Goal: Information Seeking & Learning: Learn about a topic

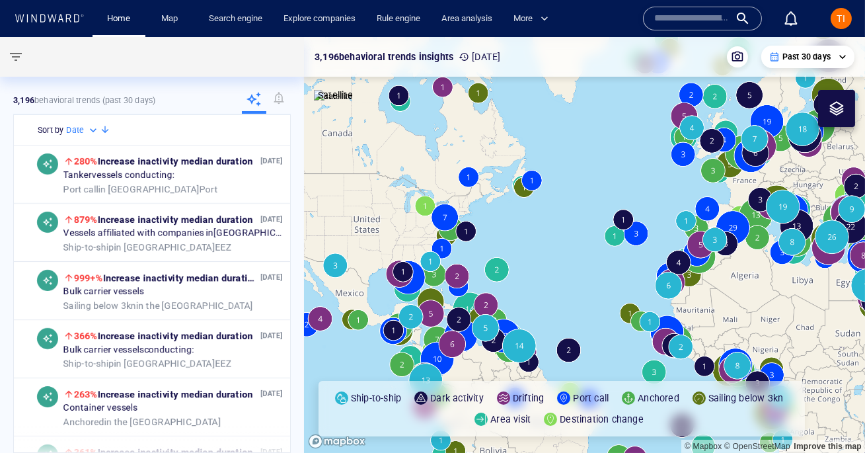
click at [853, 21] on button "TI" at bounding box center [841, 18] width 26 height 26
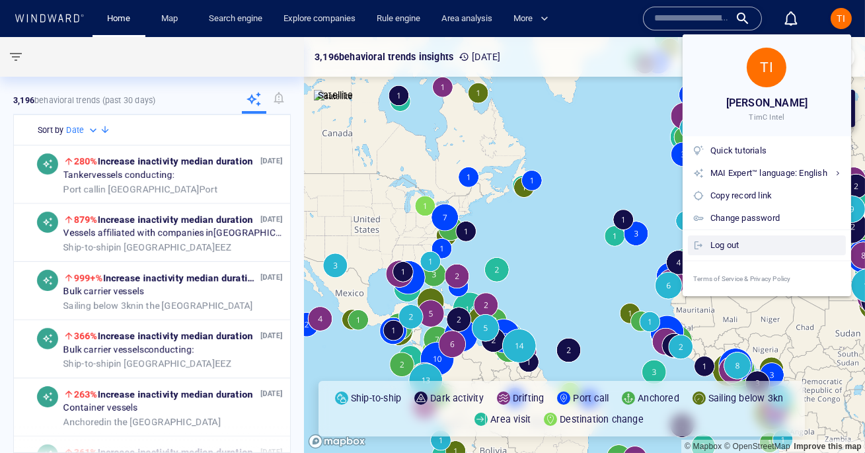
click at [731, 242] on div "Log out" at bounding box center [776, 245] width 130 height 15
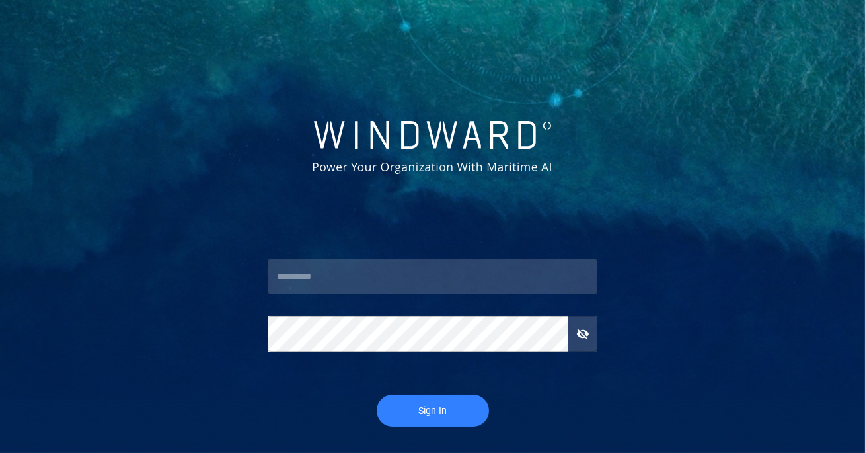
type input "********"
click at [420, 391] on div "Sign In" at bounding box center [433, 410] width 352 height 53
click at [417, 399] on button "Sign In" at bounding box center [433, 411] width 112 height 32
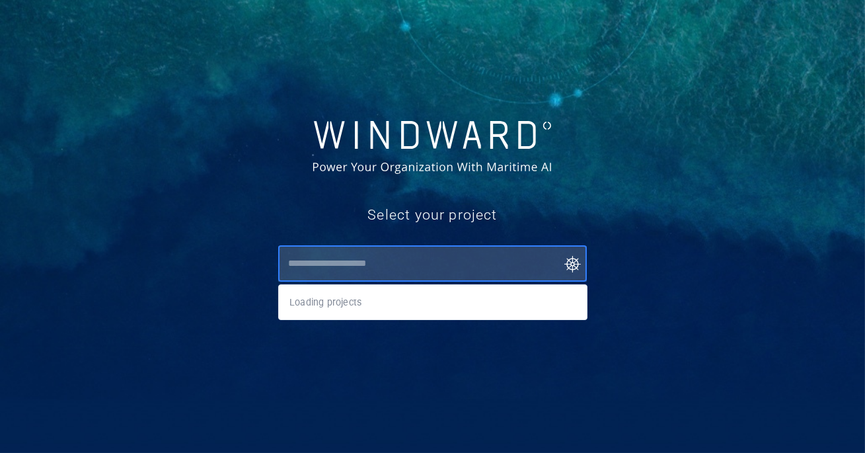
click at [344, 270] on input "text" at bounding box center [435, 264] width 303 height 24
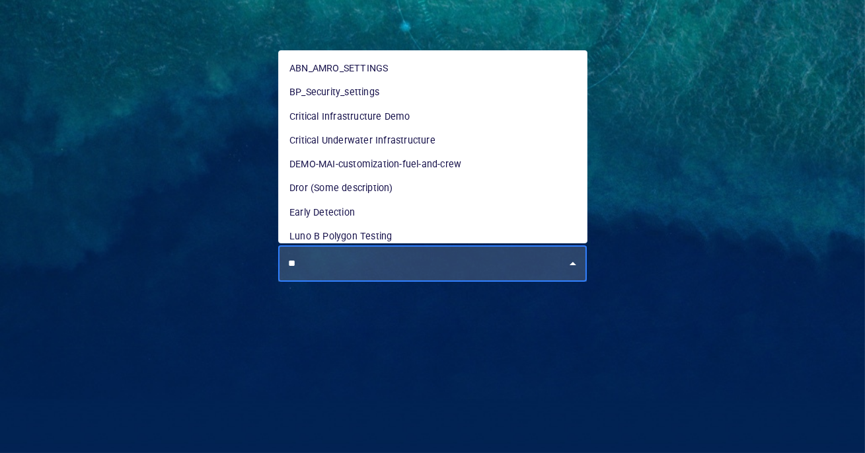
type input "*"
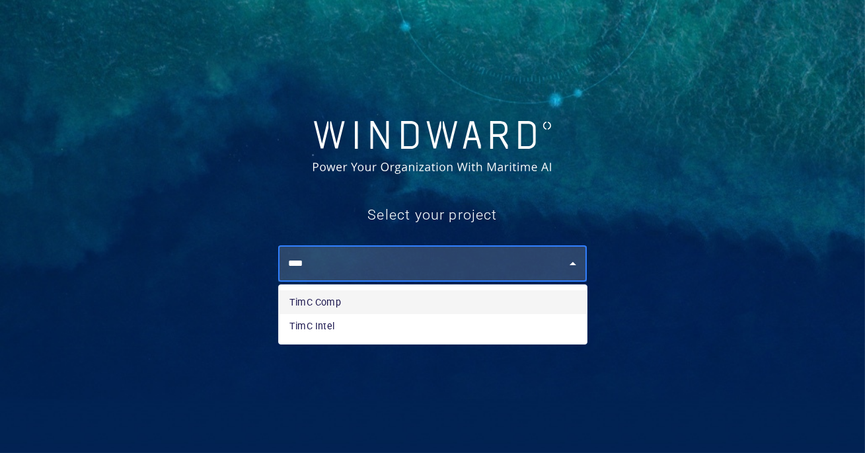
click at [341, 307] on li "TimC Comp" at bounding box center [433, 302] width 308 height 24
type input "*********"
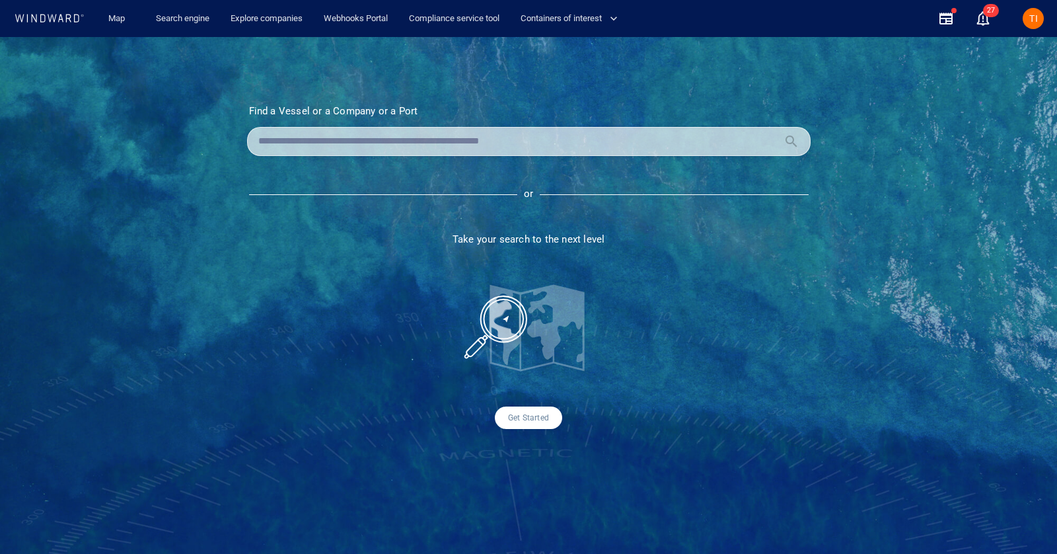
click at [178, 37] on div "Find a Vessel or a Company or a Port Name N/A IMO MMSI Call sign N/A Class N/A …" at bounding box center [528, 295] width 1057 height 517
click at [184, 22] on link "Search engine" at bounding box center [183, 18] width 64 height 23
click at [169, 21] on link "Search engine" at bounding box center [183, 18] width 64 height 23
click at [186, 30] on link "Search engine" at bounding box center [183, 18] width 64 height 23
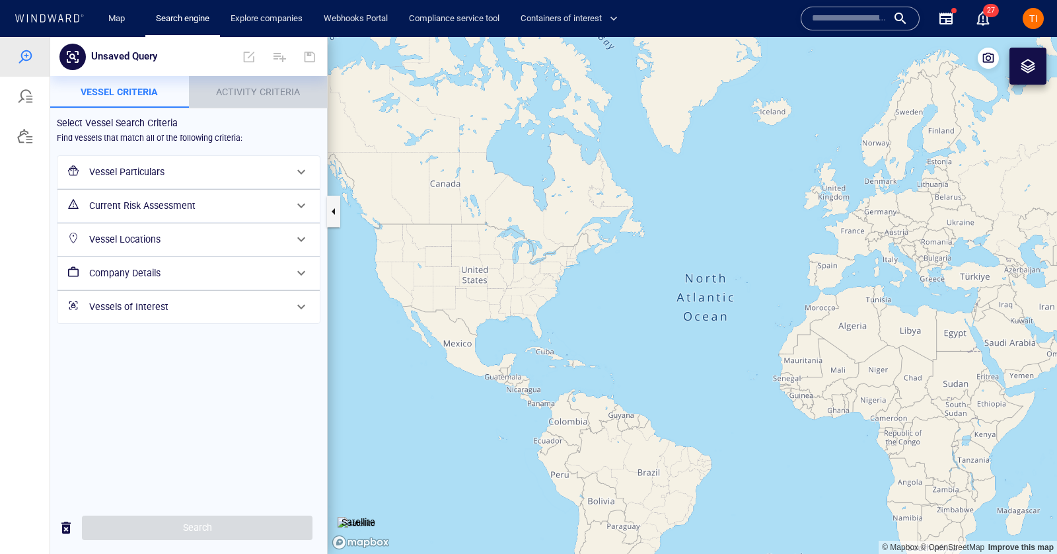
click at [247, 96] on span "Activity Criteria" at bounding box center [258, 92] width 84 height 11
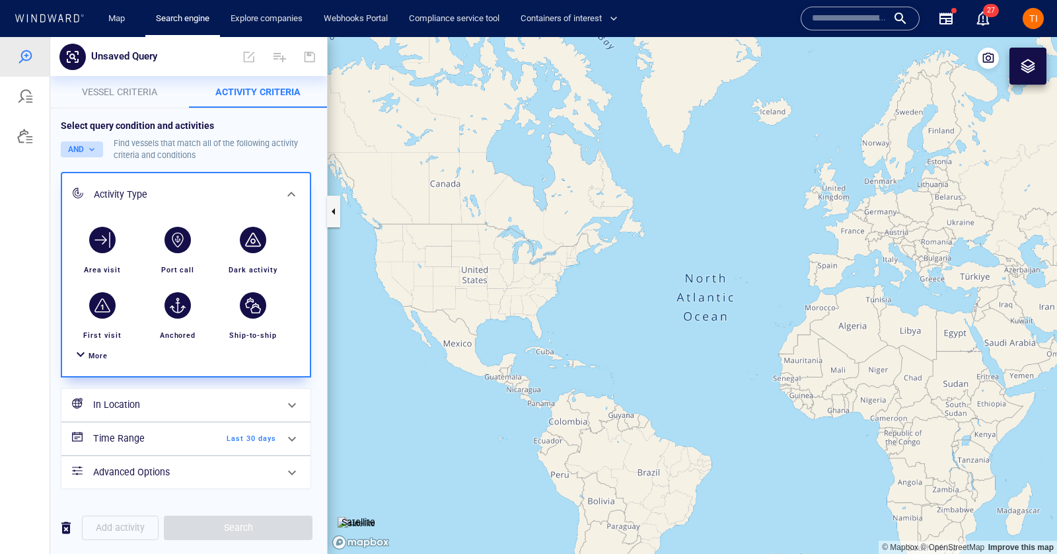
click at [96, 153] on button "AND" at bounding box center [82, 149] width 42 height 16
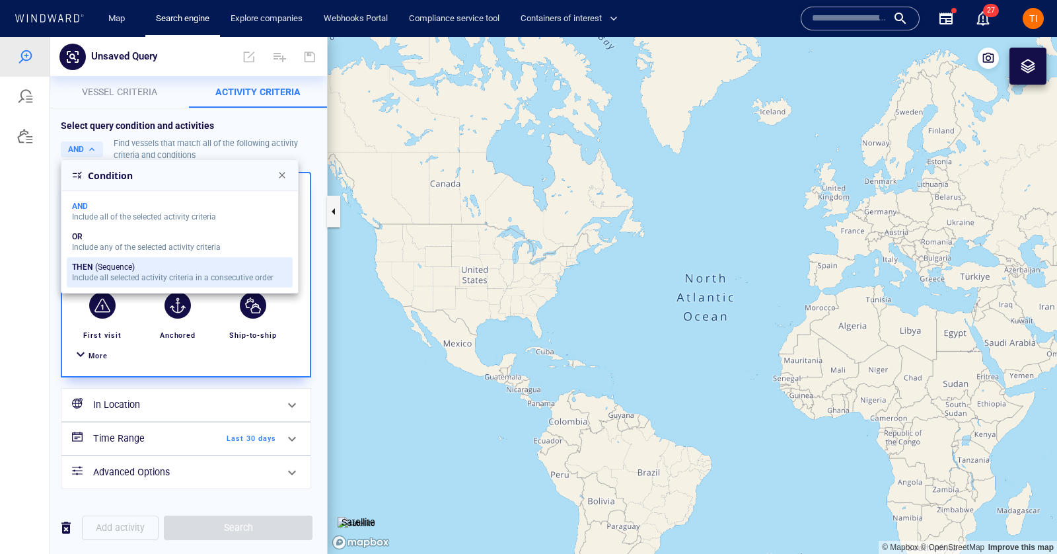
click at [115, 276] on div "Include all selected activity criteria in a consecutive order" at bounding box center [173, 277] width 202 height 9
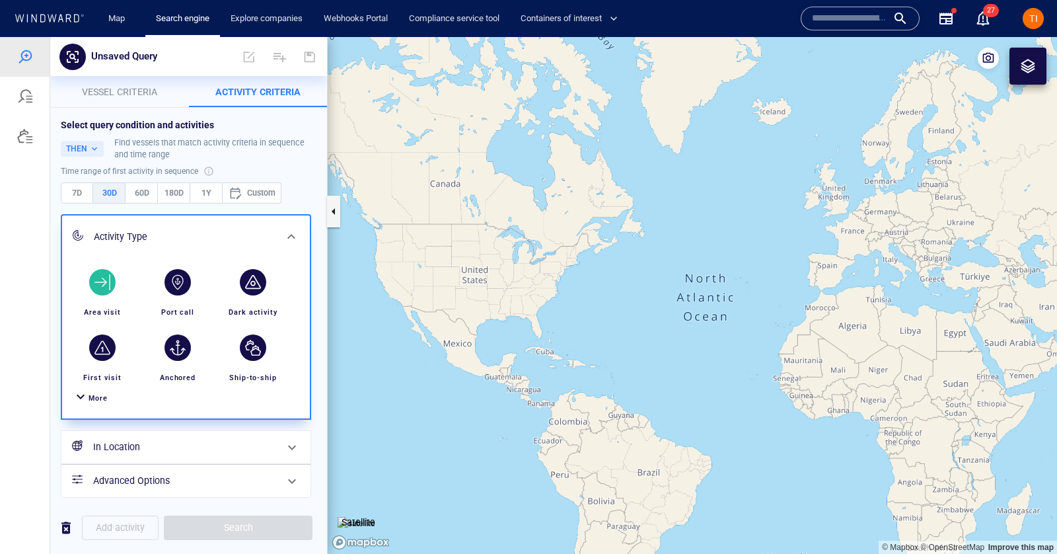
click at [106, 287] on div "button" at bounding box center [102, 282] width 26 height 26
